Goal: Manage account settings

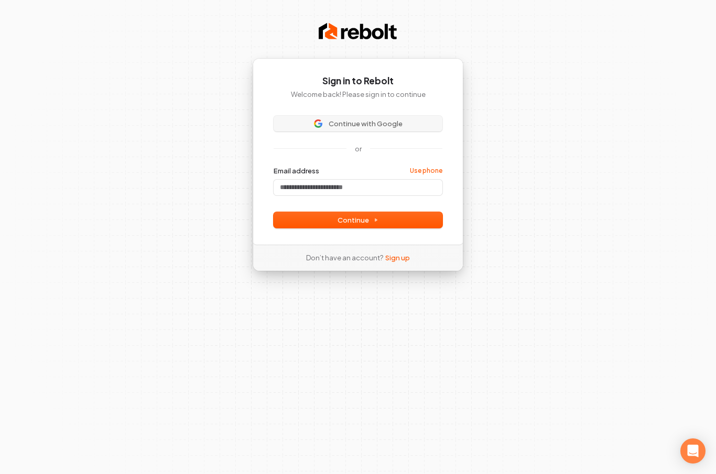
click at [404, 119] on span "Continue with Google" at bounding box center [358, 123] width 156 height 9
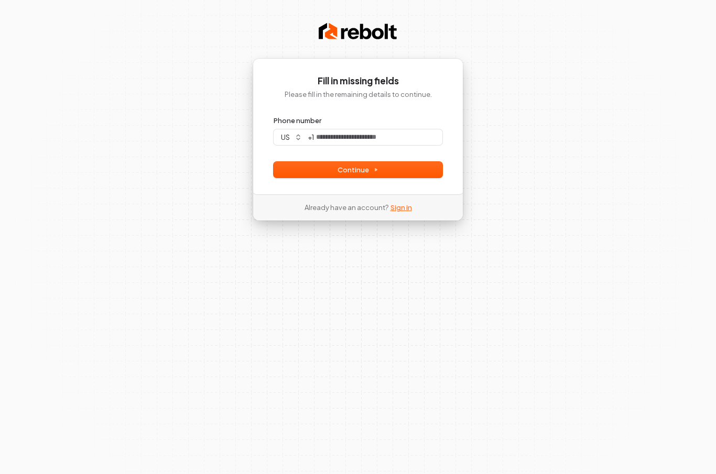
click at [399, 211] on link "Sign in" at bounding box center [400, 207] width 21 height 9
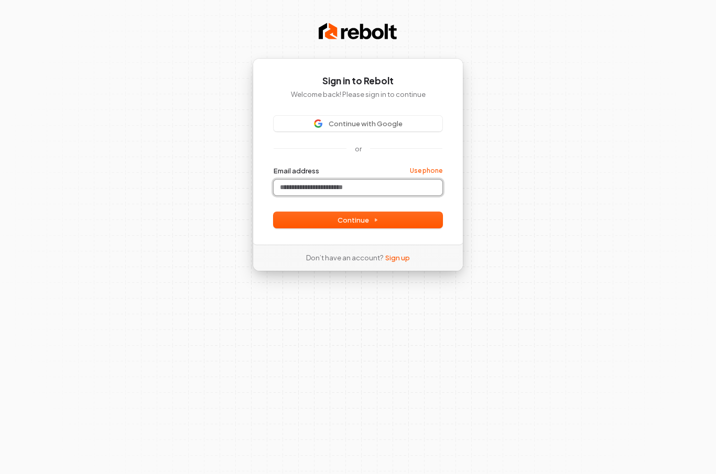
click at [385, 184] on input "Email address" at bounding box center [357, 188] width 169 height 16
click at [273, 166] on button "submit" at bounding box center [273, 166] width 0 height 0
type input "**********"
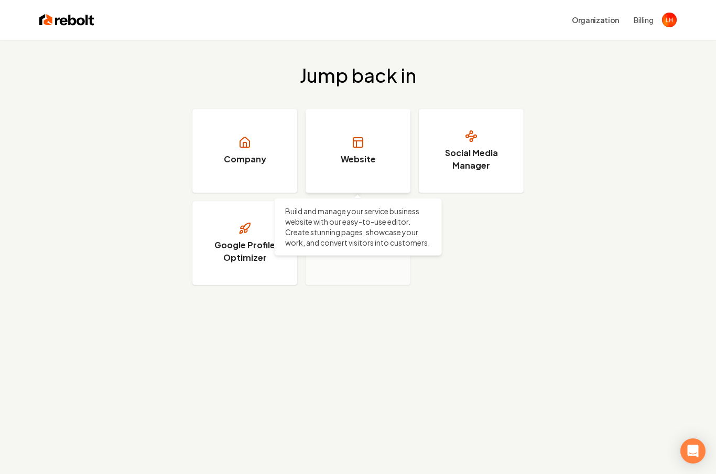
click at [347, 165] on h3 "Website" at bounding box center [358, 159] width 35 height 13
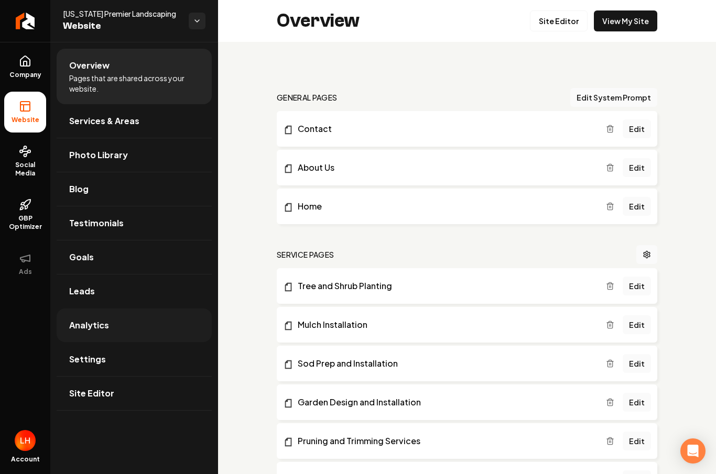
click at [136, 320] on link "Analytics" at bounding box center [134, 326] width 155 height 34
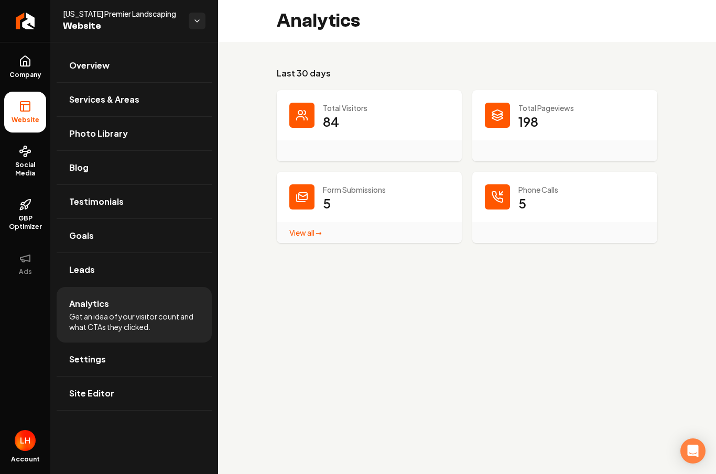
click at [309, 236] on link "View all → Form Submissions stats" at bounding box center [305, 232] width 32 height 9
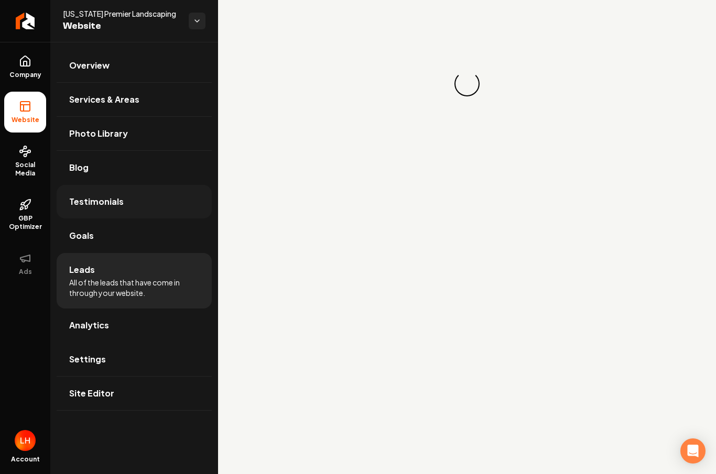
click at [167, 209] on link "Testimonials" at bounding box center [134, 202] width 155 height 34
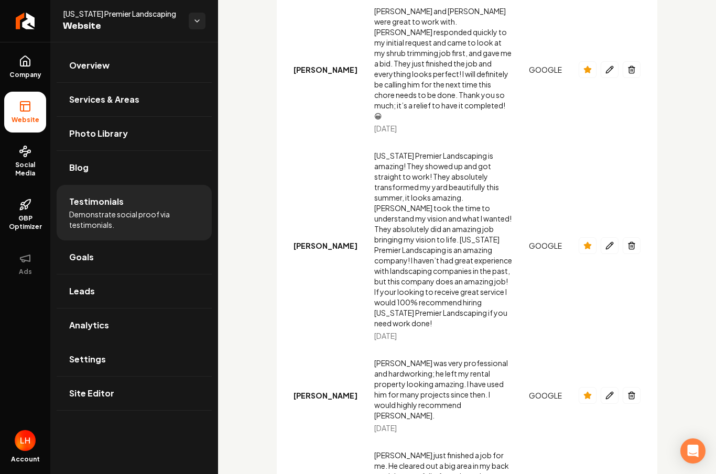
scroll to position [1136, 0]
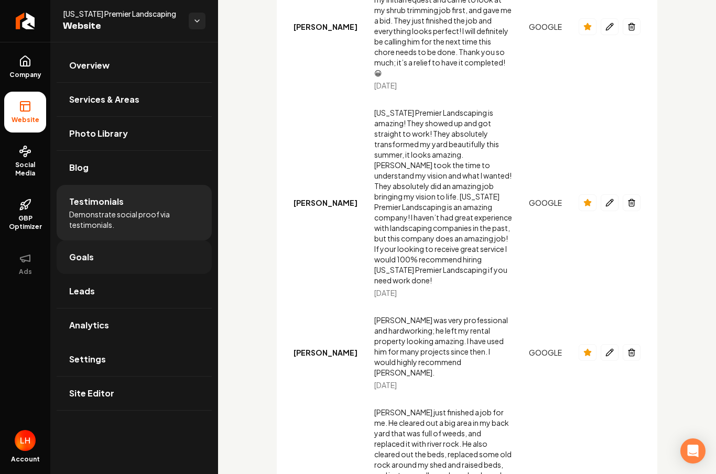
click at [126, 261] on link "Goals" at bounding box center [134, 257] width 155 height 34
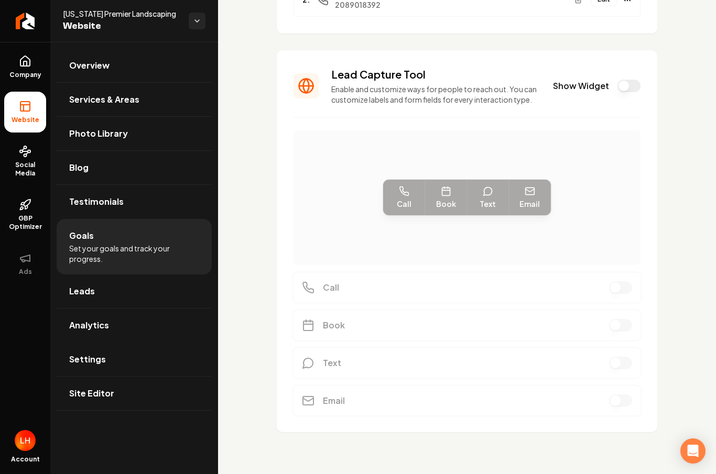
scroll to position [218, 0]
click at [158, 348] on link "Settings" at bounding box center [134, 360] width 155 height 34
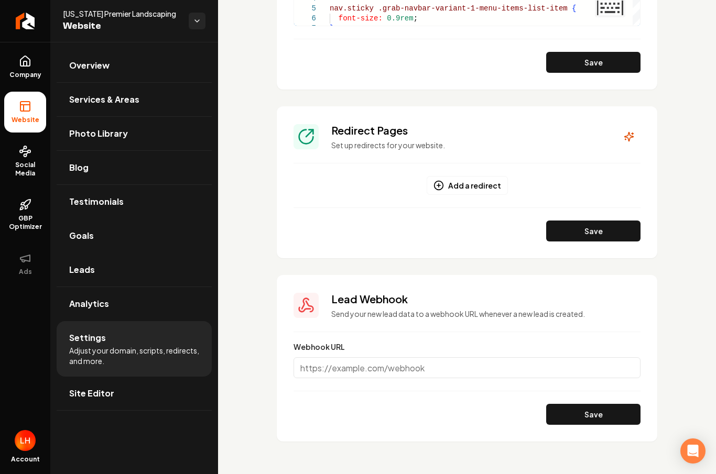
scroll to position [1110, 0]
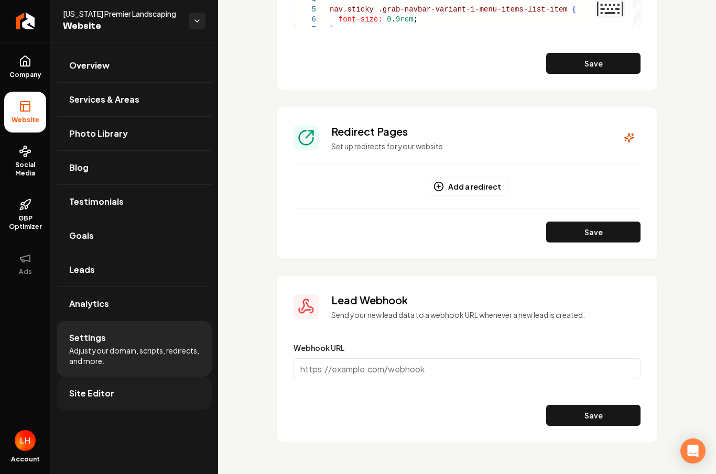
click at [119, 394] on link "Site Editor" at bounding box center [134, 394] width 155 height 34
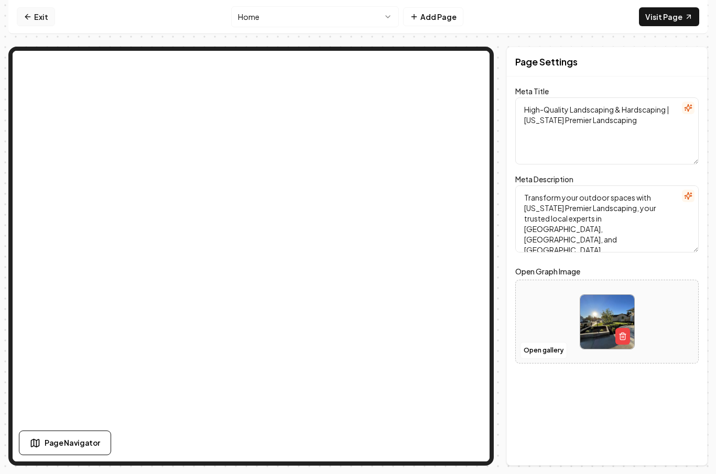
click at [38, 15] on link "Exit" at bounding box center [36, 16] width 38 height 19
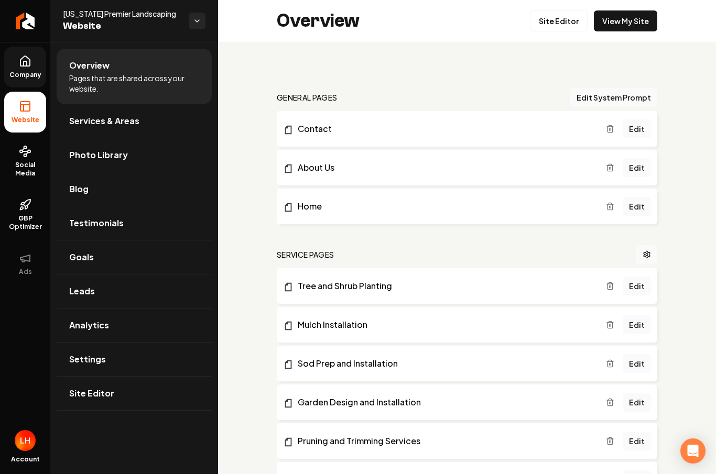
click at [21, 62] on icon at bounding box center [25, 61] width 13 height 13
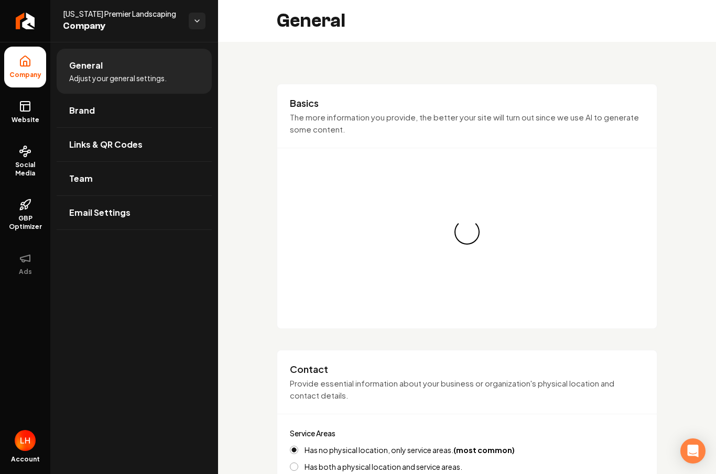
type input "[PHONE_NUMBER]"
type input "[EMAIL_ADDRESS][DOMAIN_NAME]"
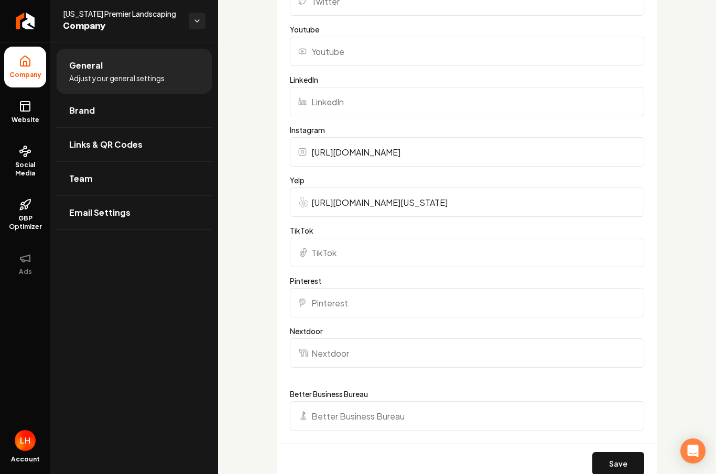
scroll to position [1202, 0]
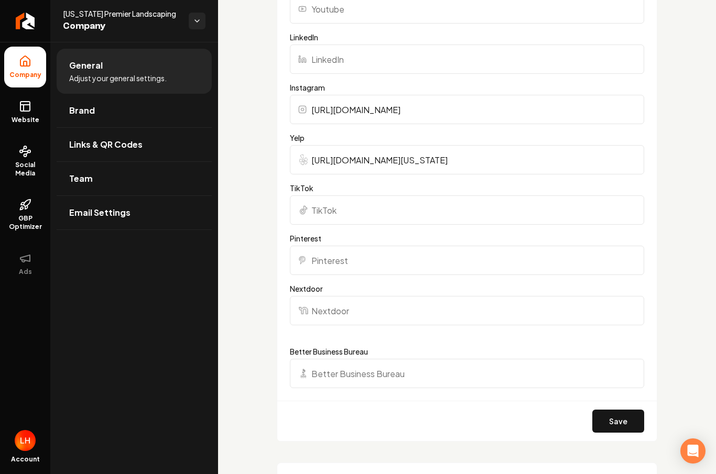
click at [25, 69] on li "Company" at bounding box center [25, 67] width 42 height 41
